Goal: Task Accomplishment & Management: Use online tool/utility

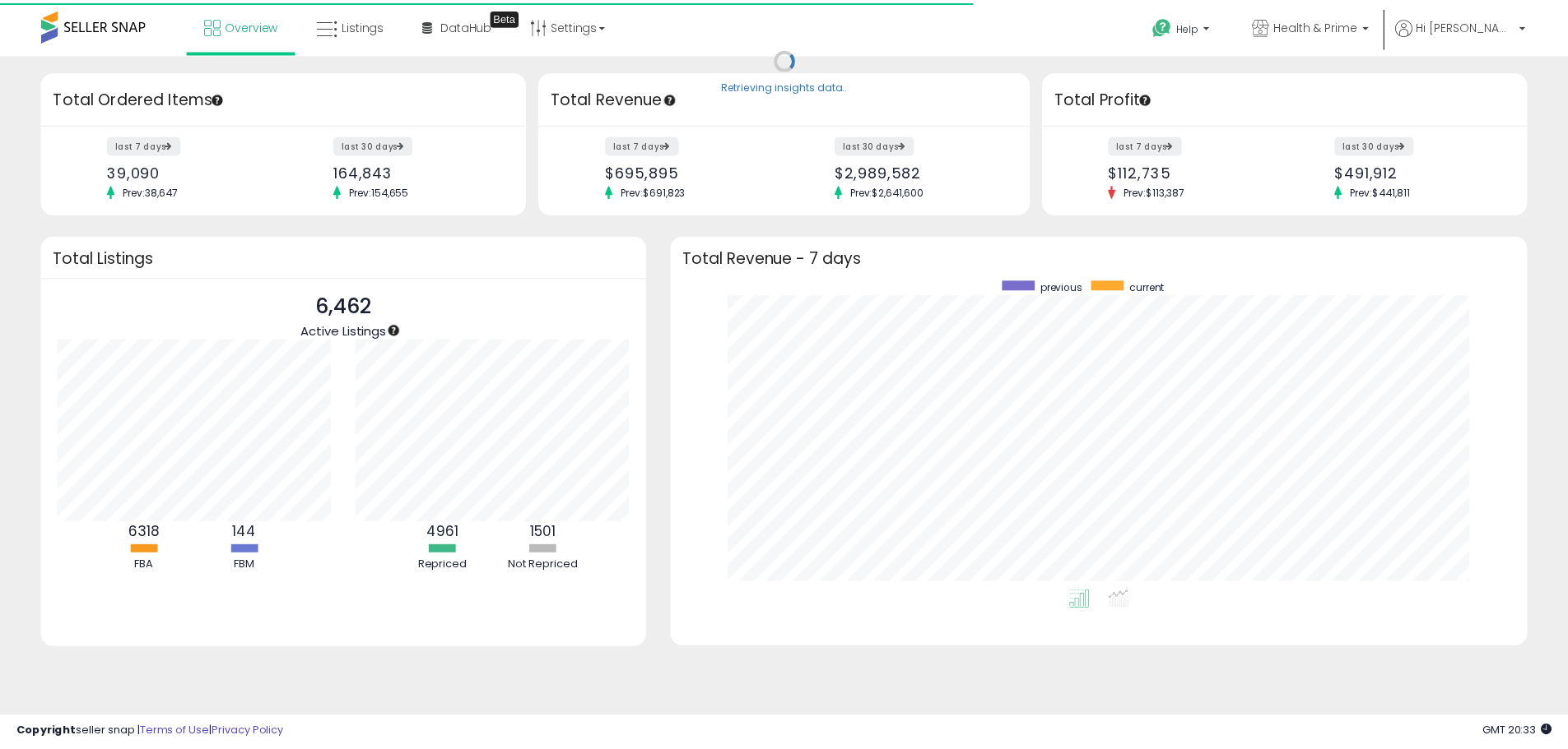
scroll to position [822072, 822051]
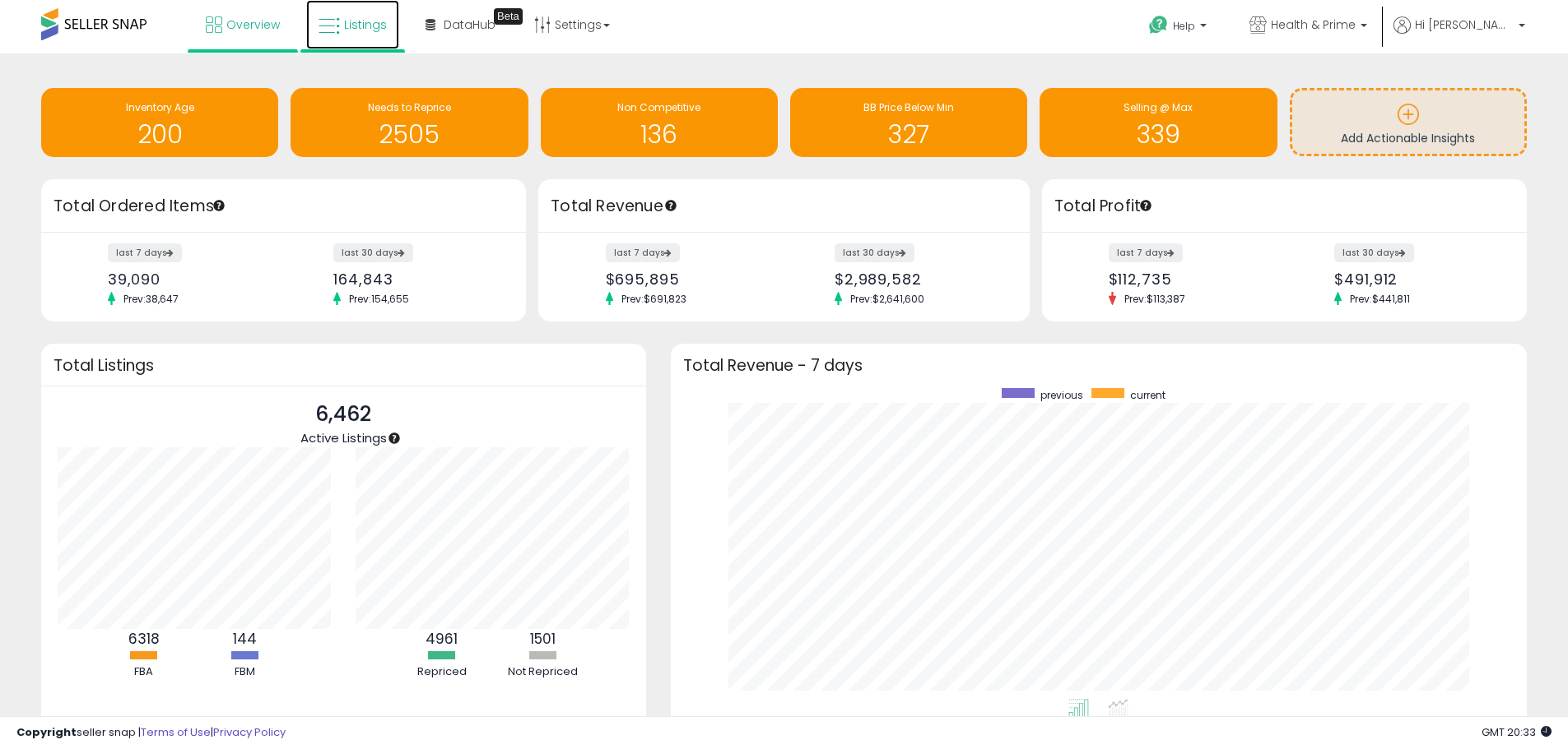
click at [346, 30] on span "Listings" at bounding box center [365, 24] width 43 height 17
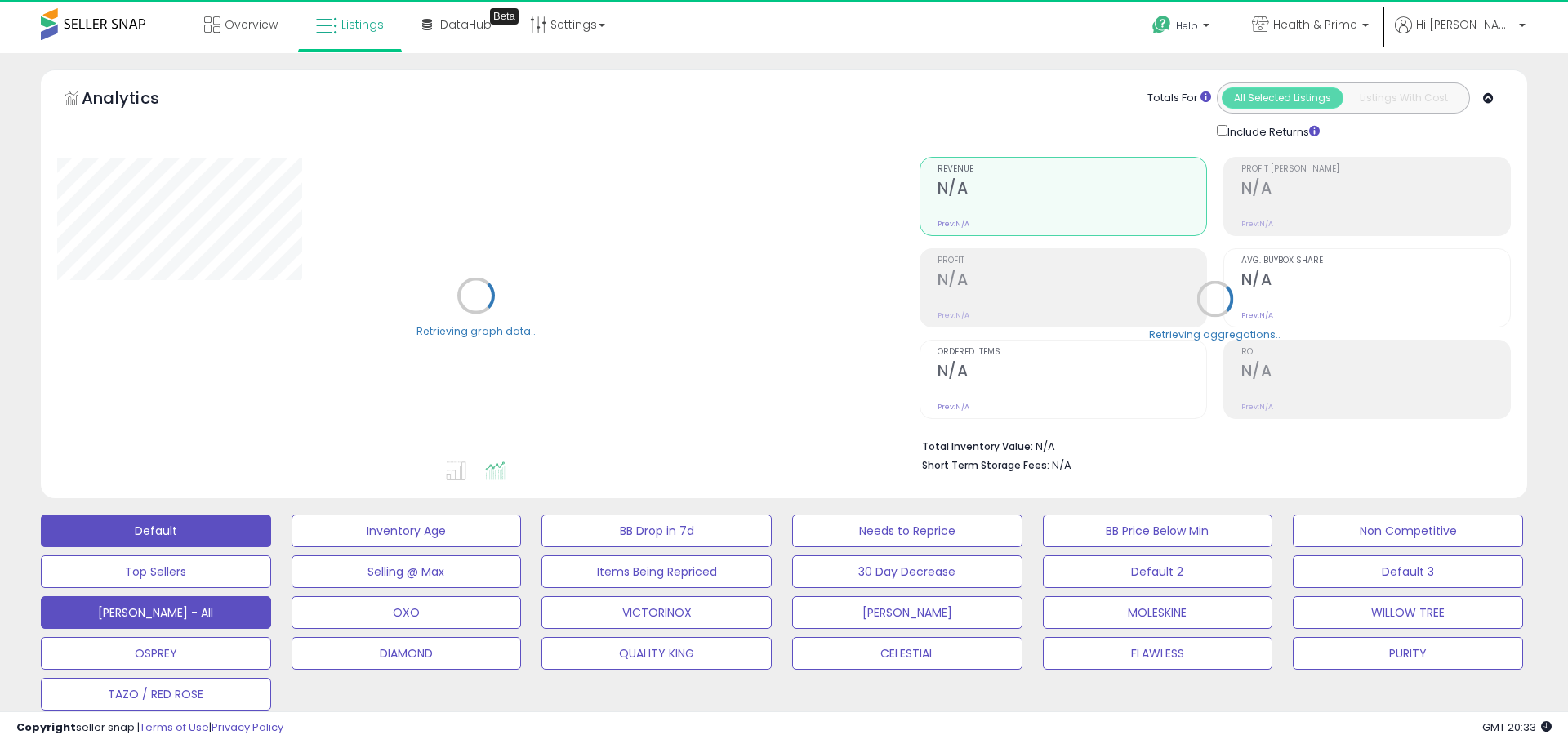
select select "**"
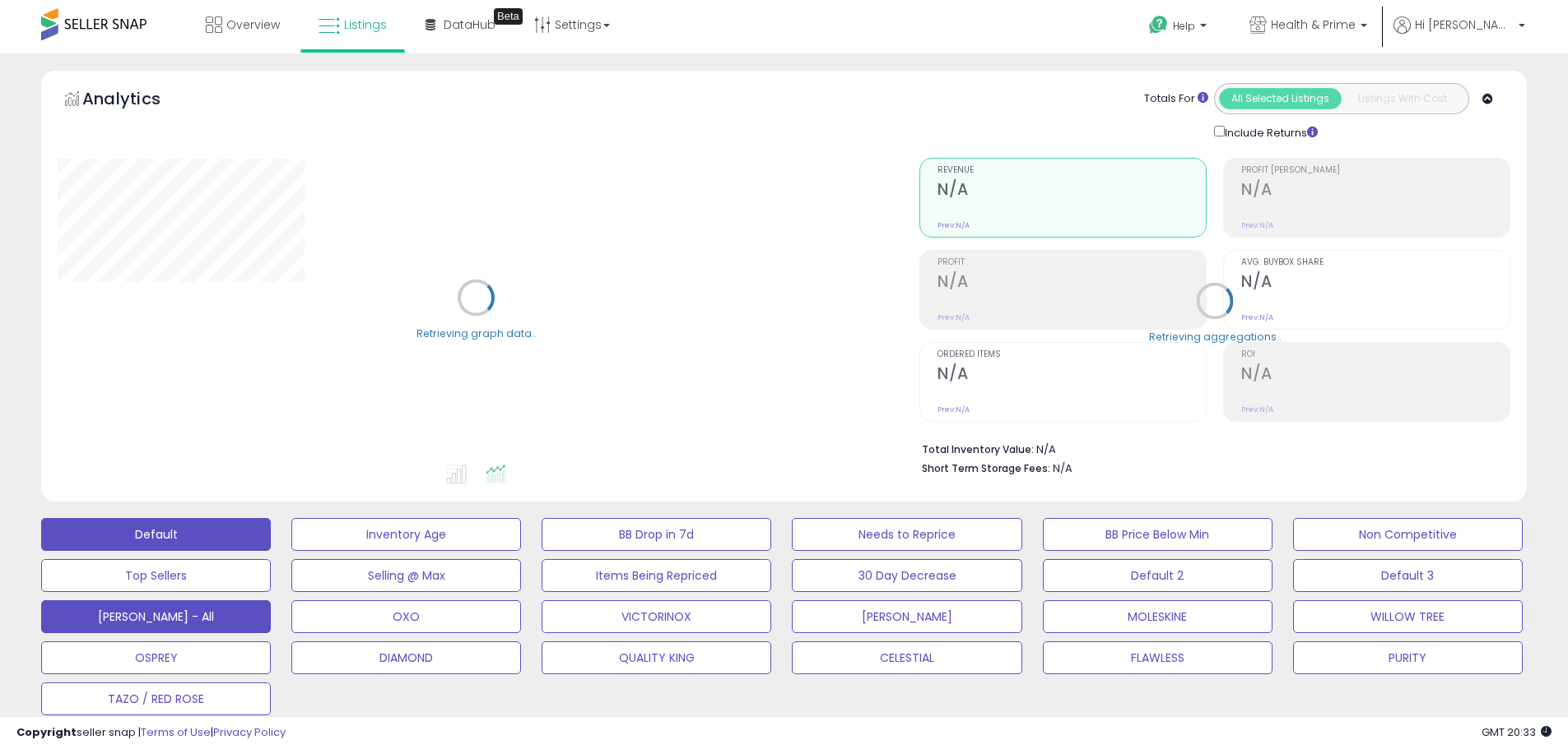
drag, startPoint x: 189, startPoint y: 606, endPoint x: 287, endPoint y: 293, distance: 328.0
click at [189, 607] on button "[PERSON_NAME] - All" at bounding box center [156, 617] width 230 height 33
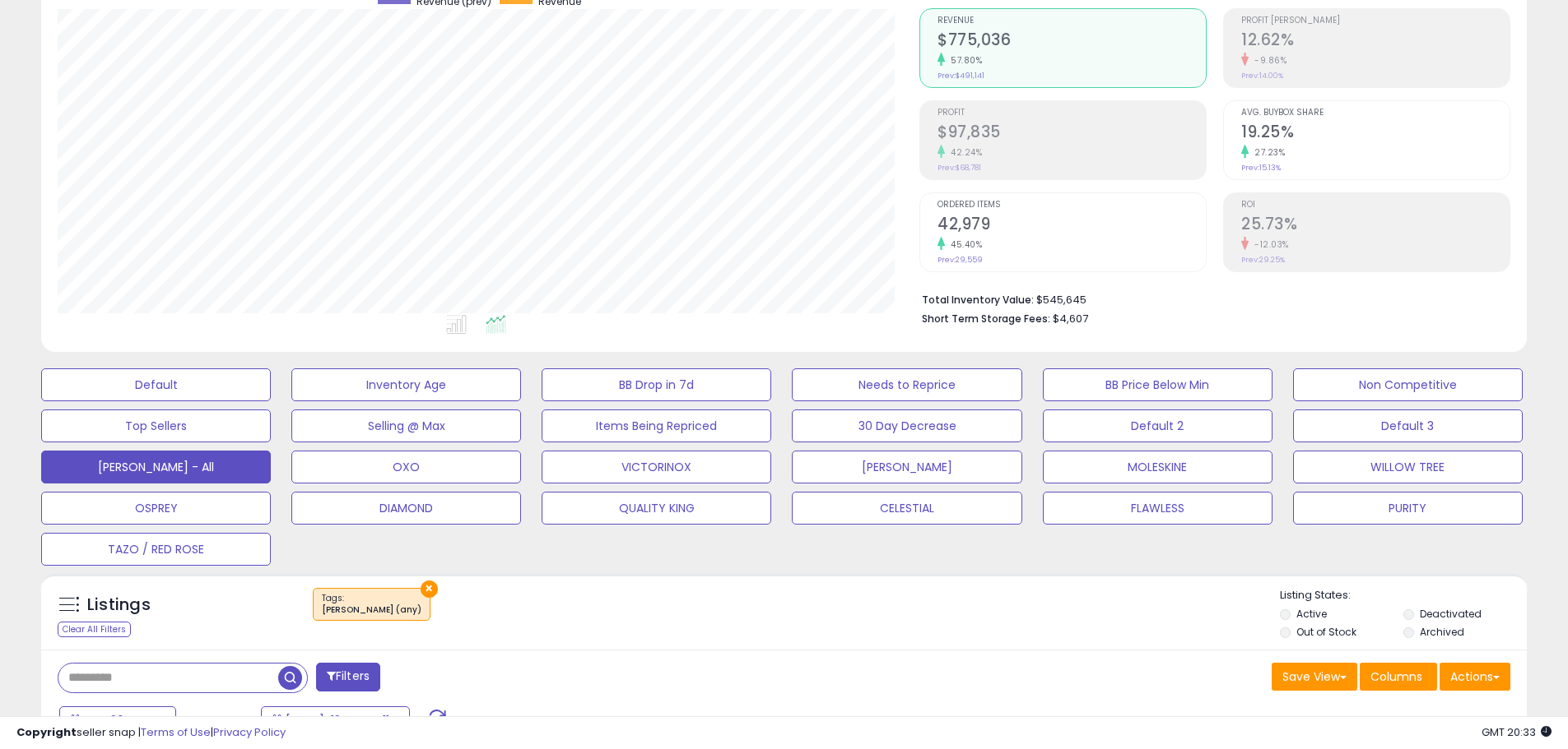
scroll to position [164, 0]
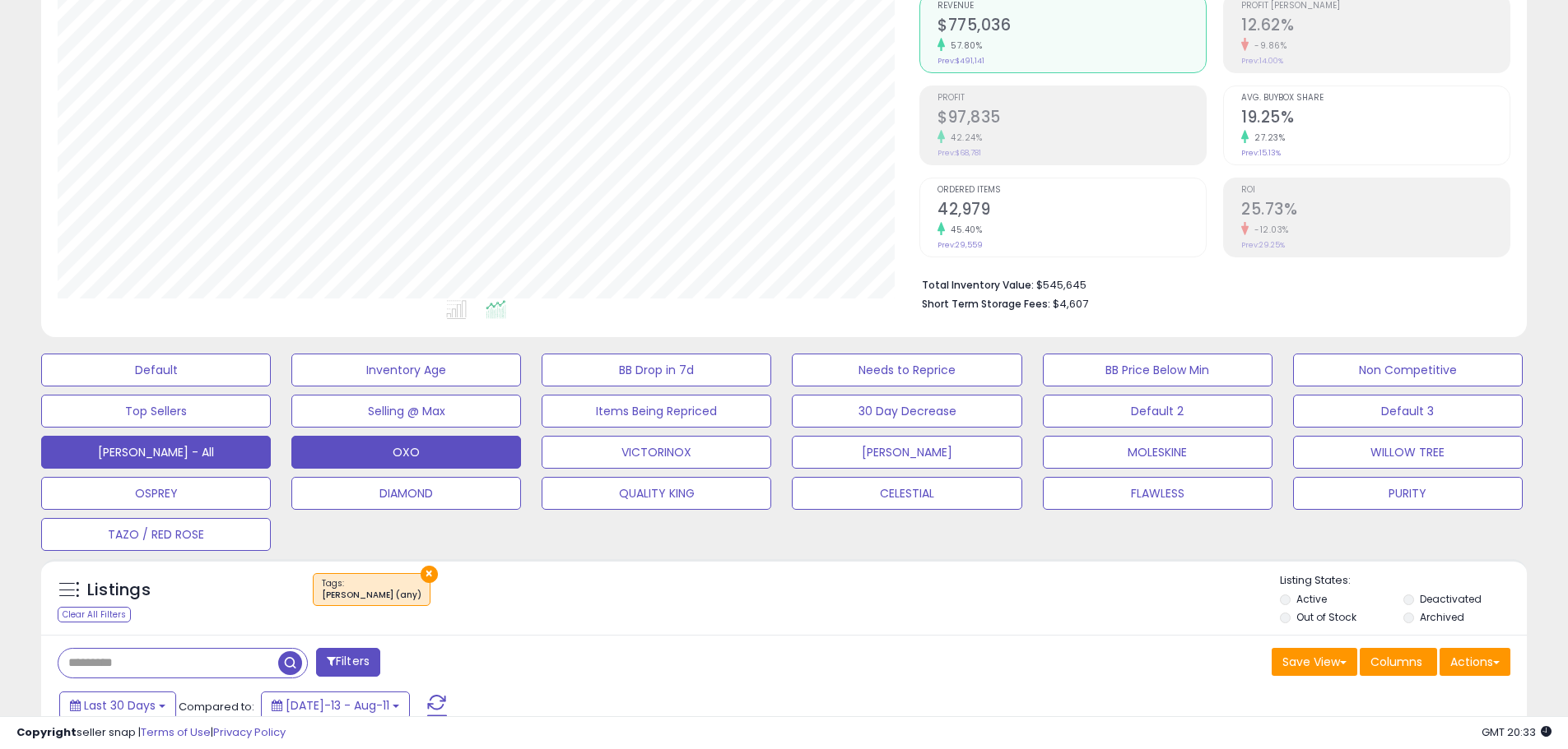
click at [461, 446] on button "OXO" at bounding box center [406, 452] width 230 height 33
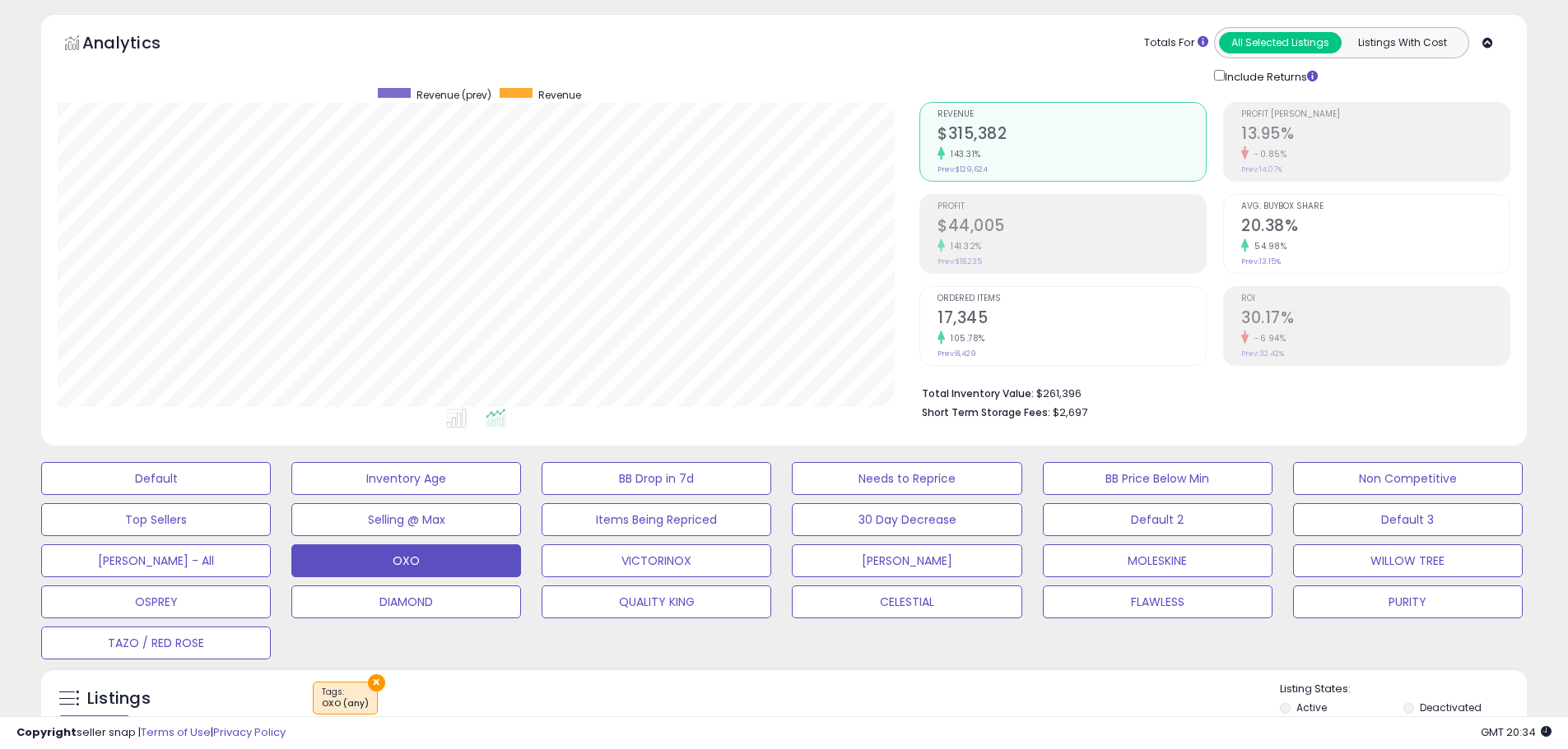
scroll to position [0, 0]
